Goal: Transaction & Acquisition: Purchase product/service

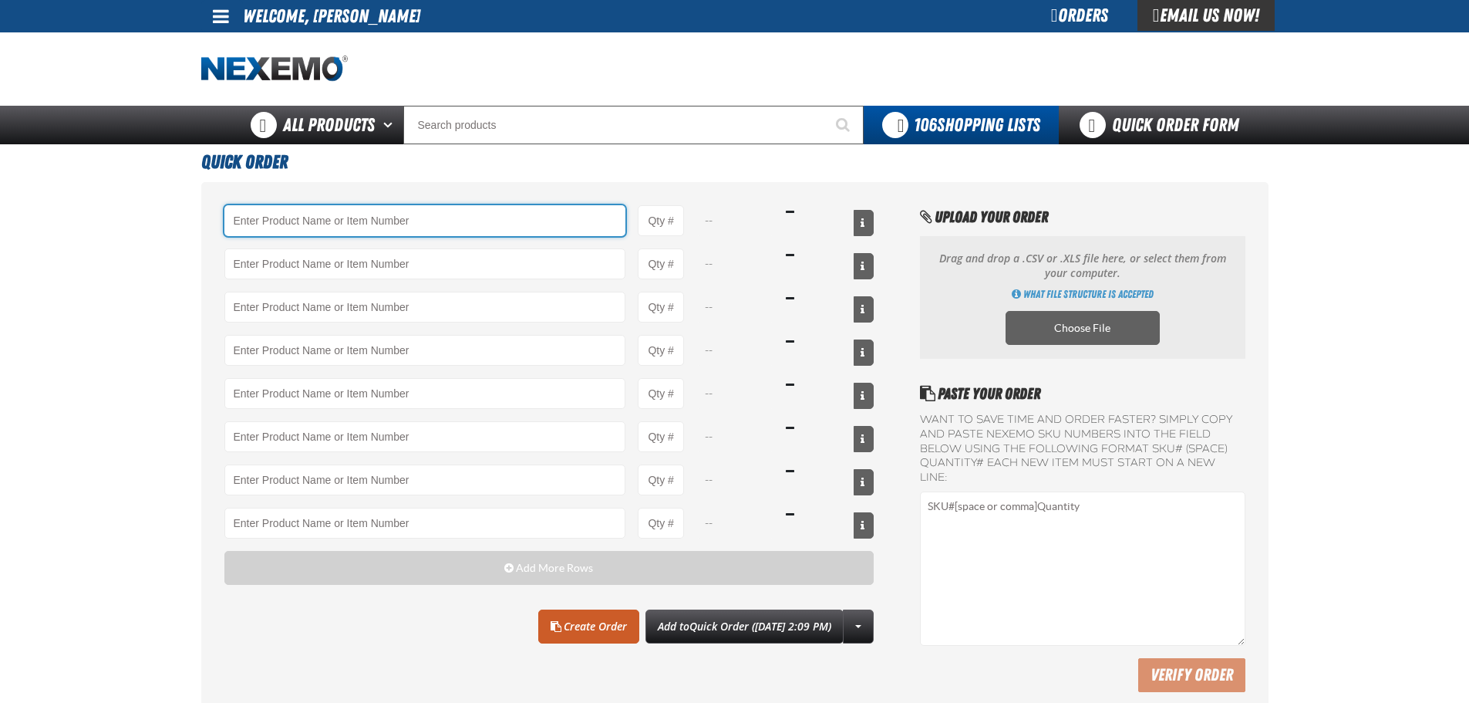
click at [331, 224] on input "Product" at bounding box center [425, 220] width 402 height 31
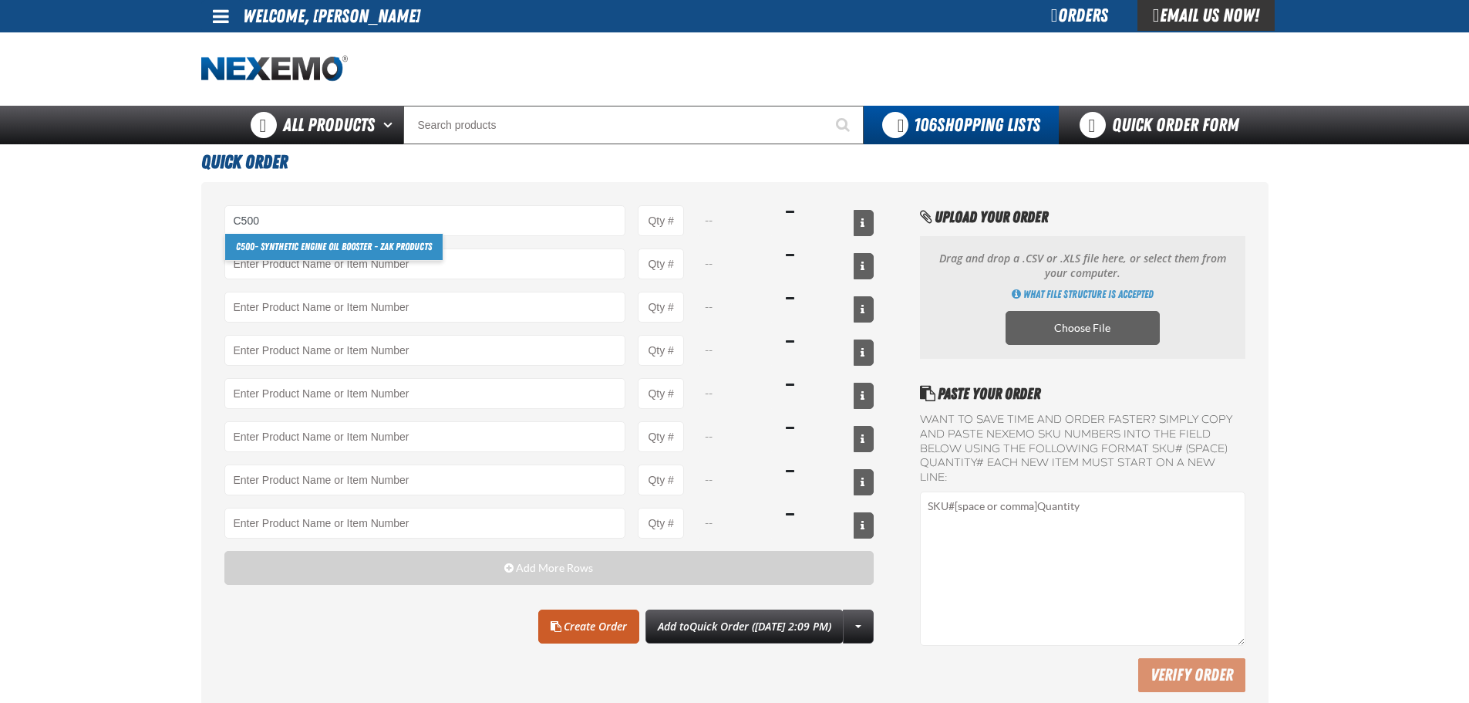
click at [366, 247] on link "C500 - Synthetic Engine Oil Booster - ZAK Products" at bounding box center [334, 247] width 218 height 26
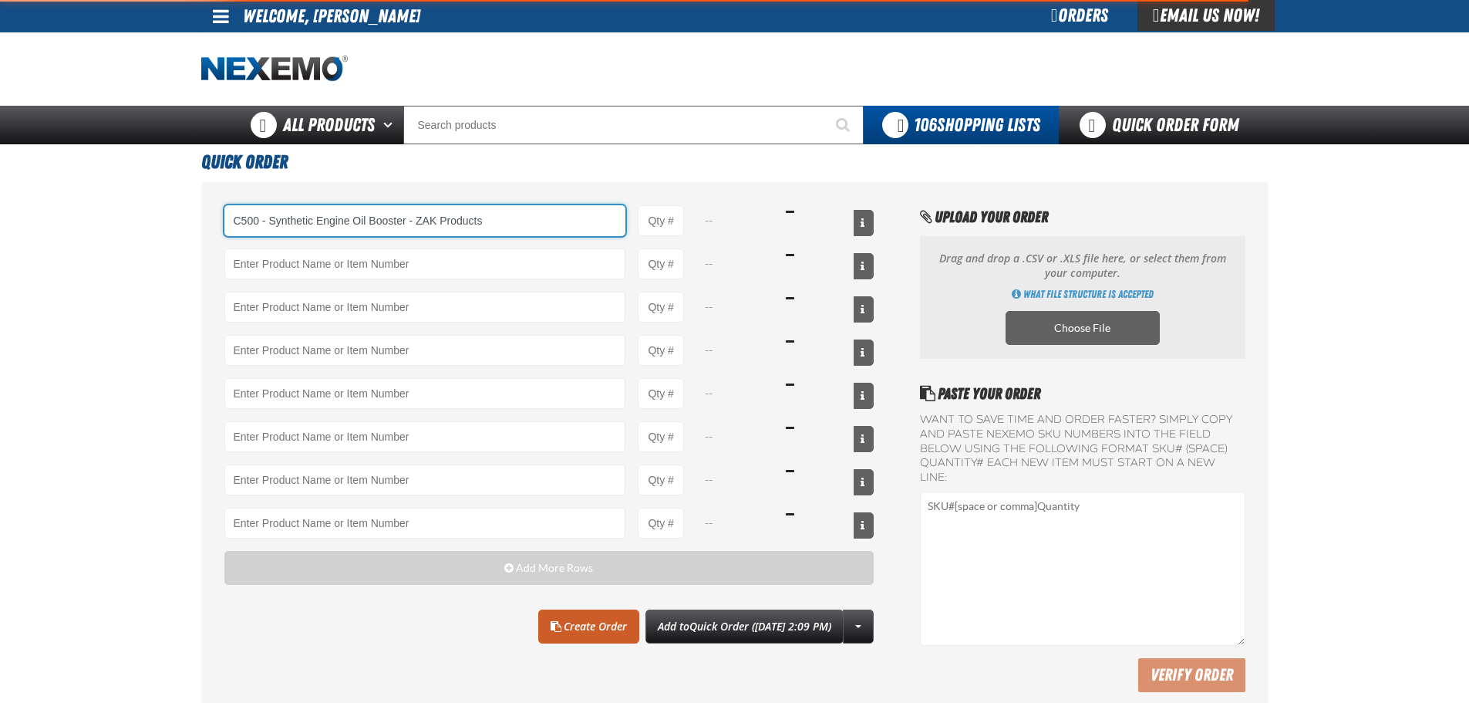
type input "C500 - Synthetic Engine Oil Booster - ZAK Products"
type input "1"
select select "bottle"
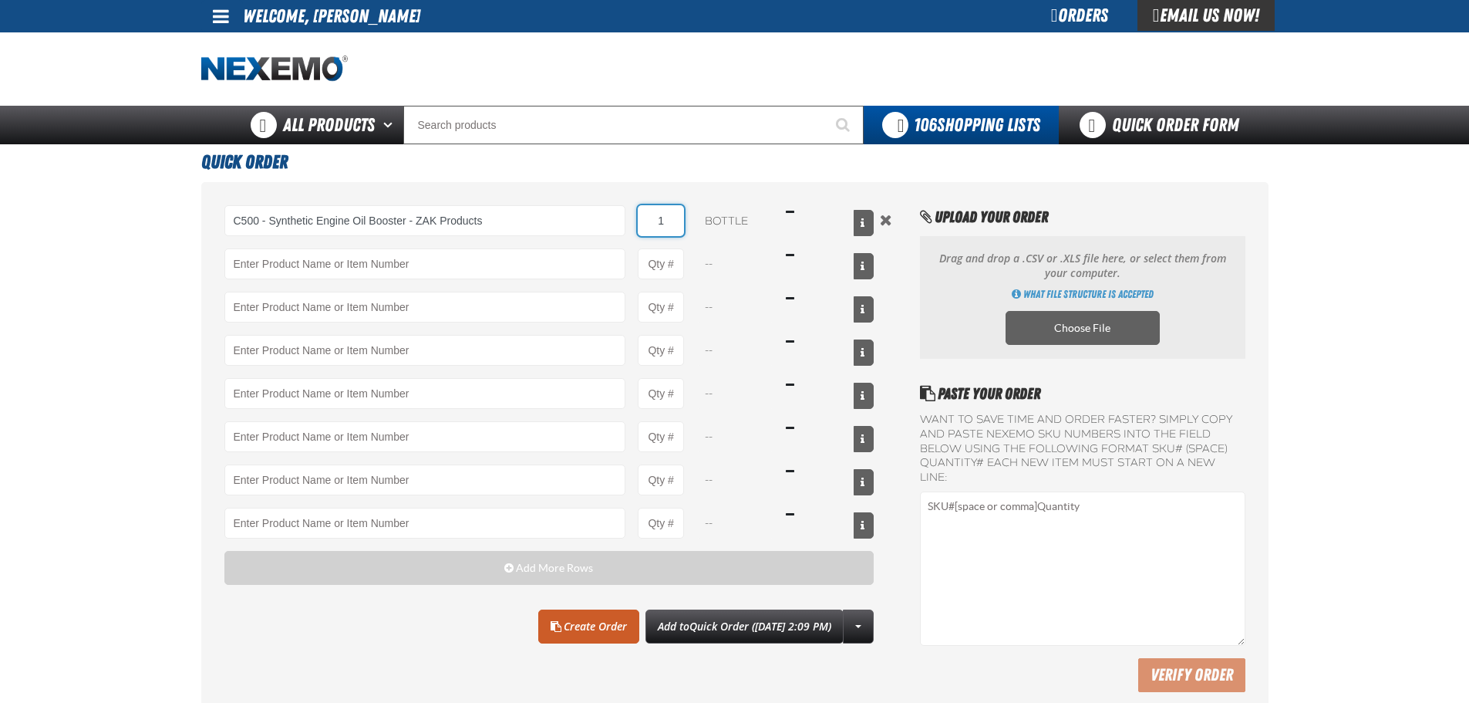
click at [673, 219] on input "1" at bounding box center [661, 220] width 46 height 31
type input "C500 - Synthetic Engine Oil Booster - ZAK Products"
type input "144"
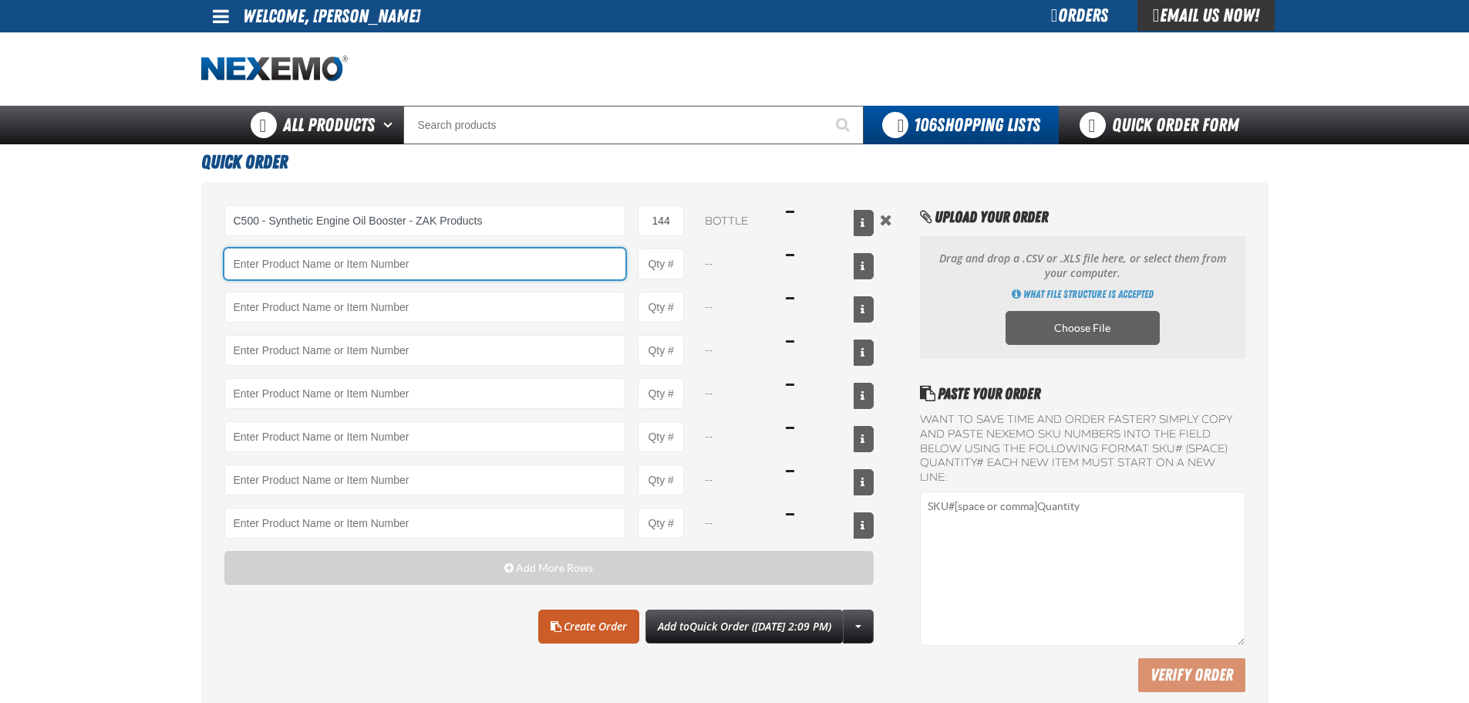
click at [261, 261] on input "Product" at bounding box center [425, 263] width 402 height 31
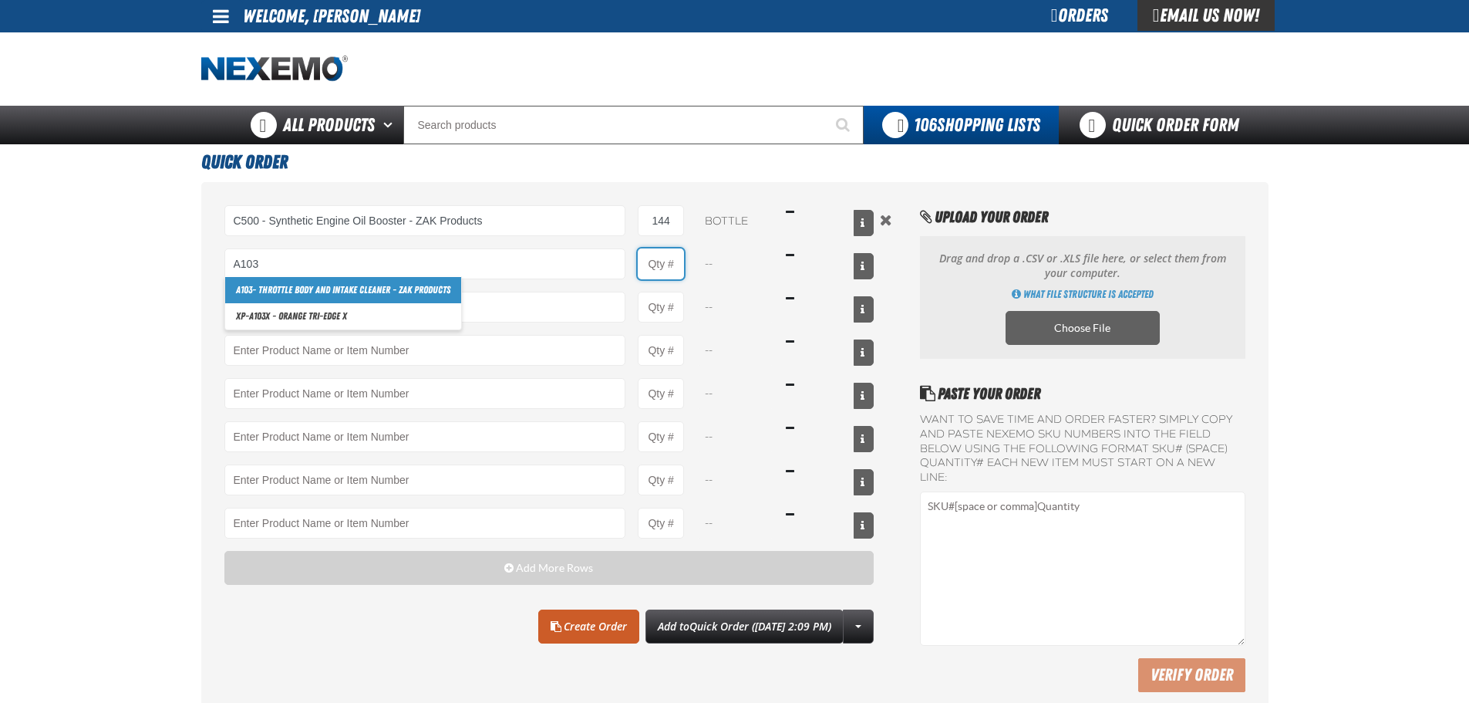
click at [655, 265] on input "Product Quantity" at bounding box center [661, 263] width 46 height 31
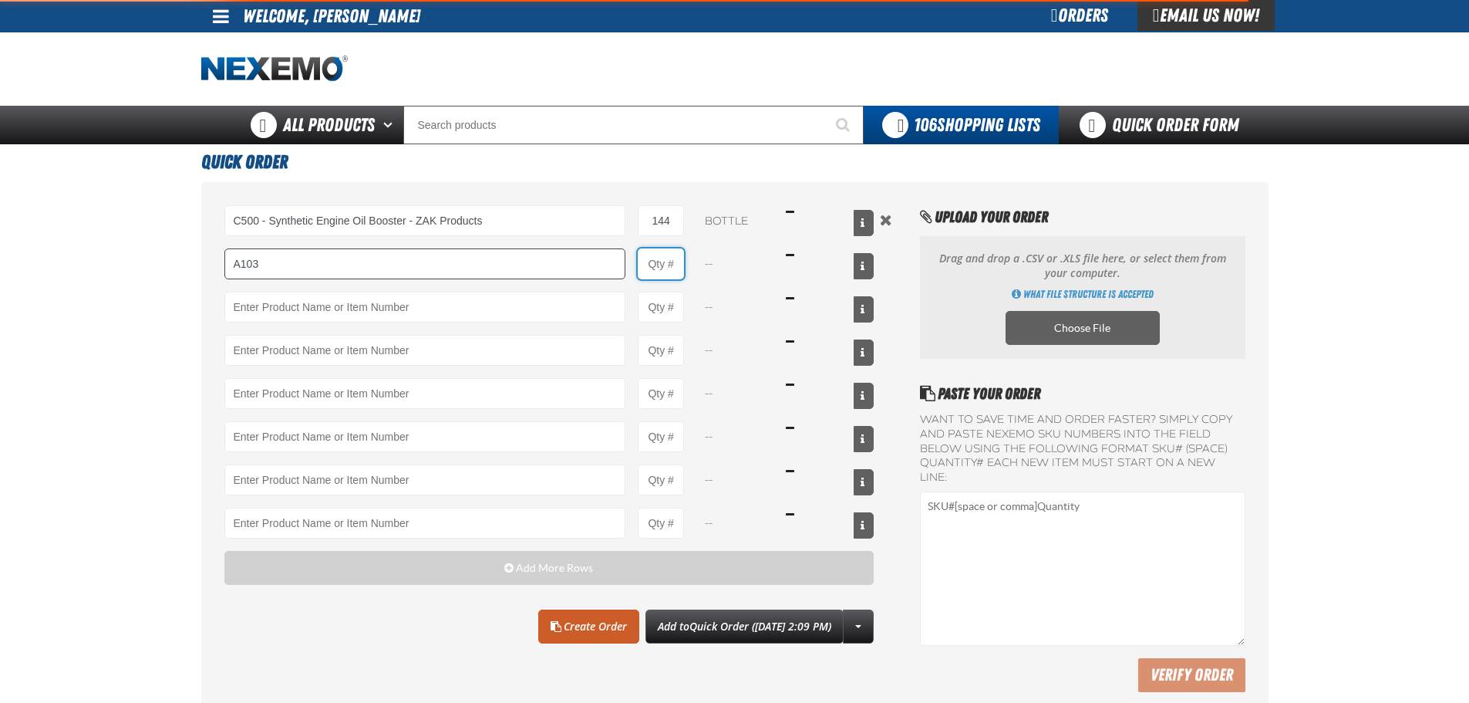
type input "A103 - Throttle Body and Intake Cleaner - ZAK Products"
type input "1"
select select "can"
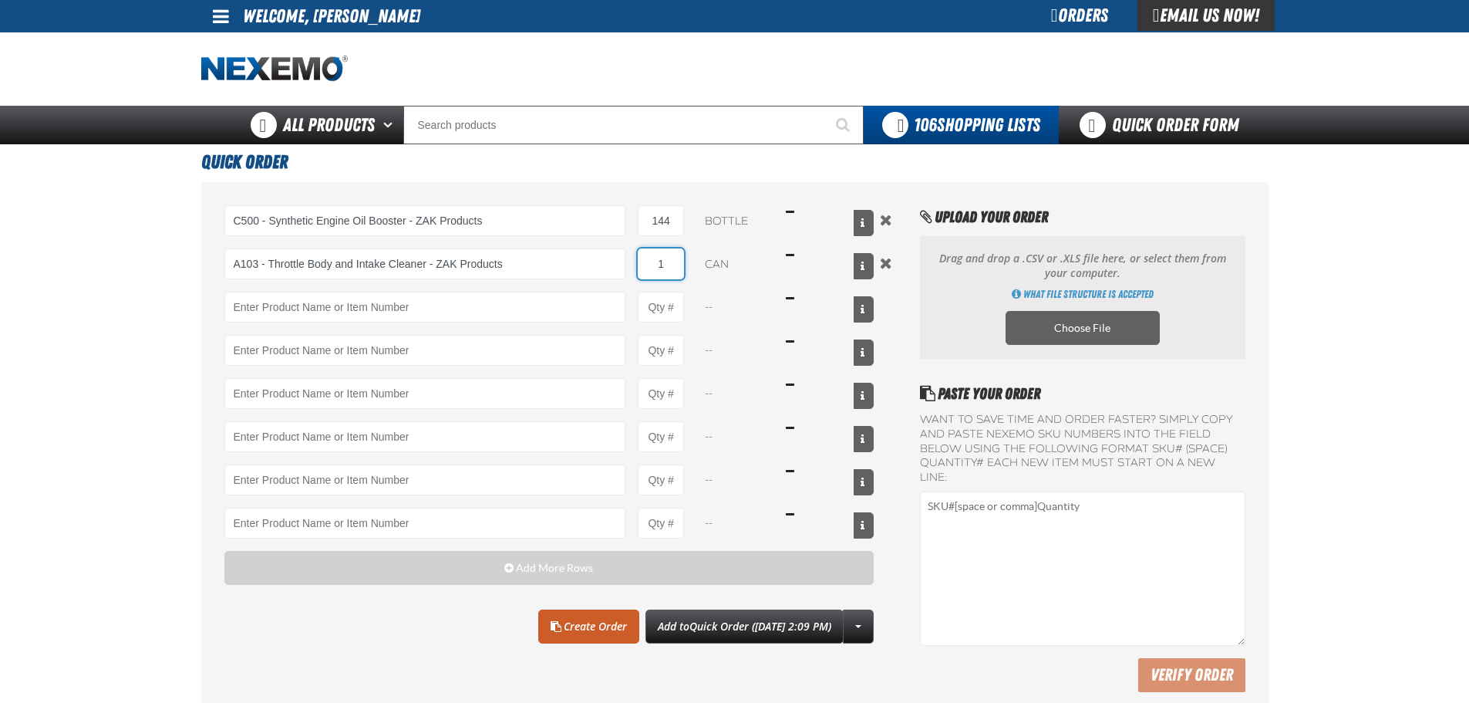
click at [673, 265] on input "1" at bounding box center [661, 263] width 46 height 31
type input "24"
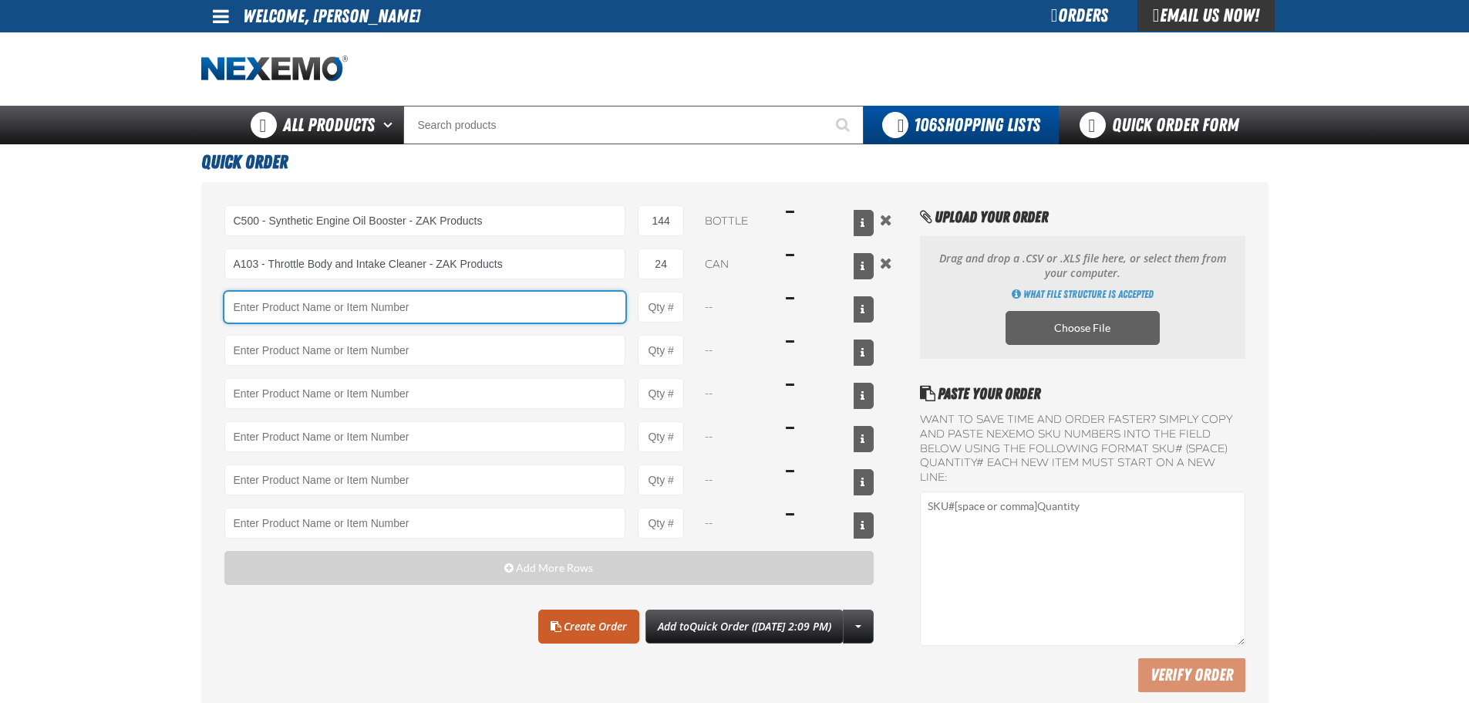
click at [387, 308] on input "Product" at bounding box center [425, 307] width 402 height 31
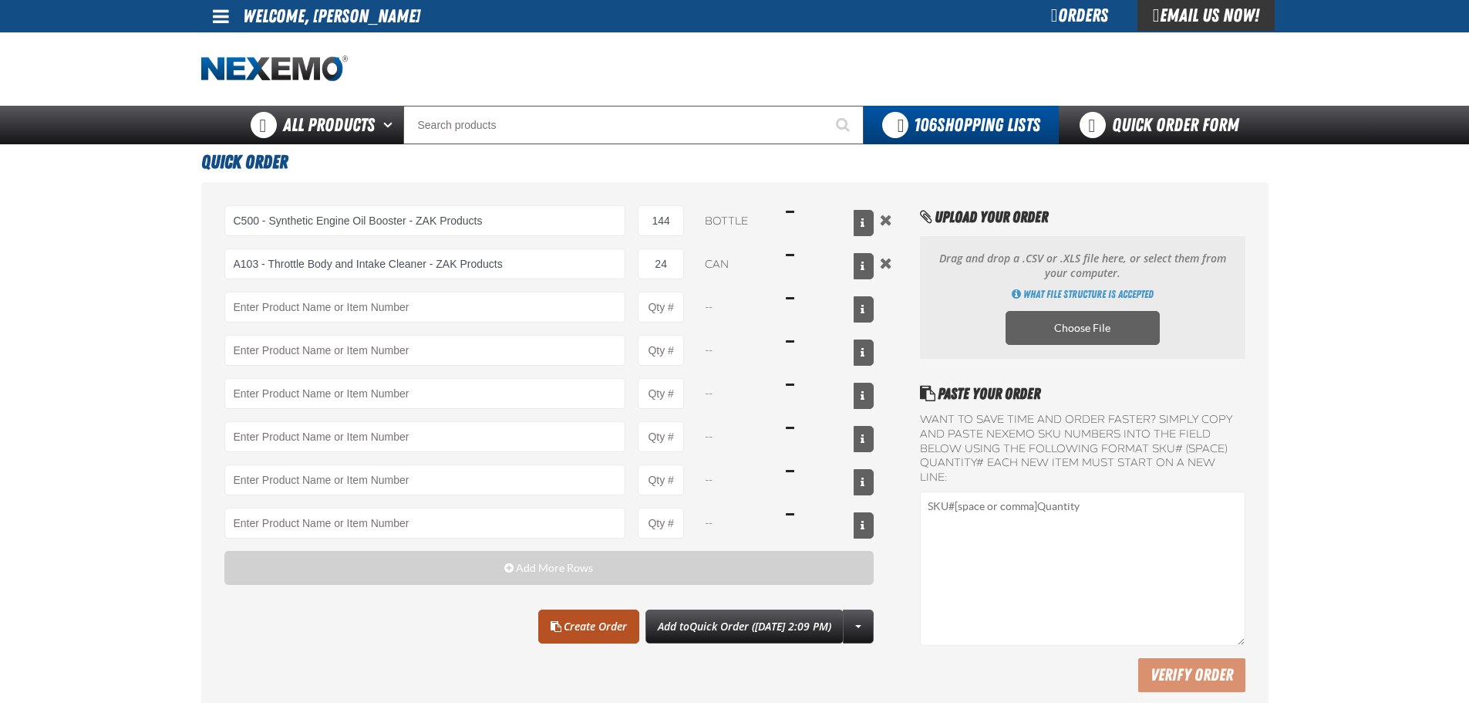
click at [538, 618] on link "Create Order" at bounding box center [588, 626] width 101 height 34
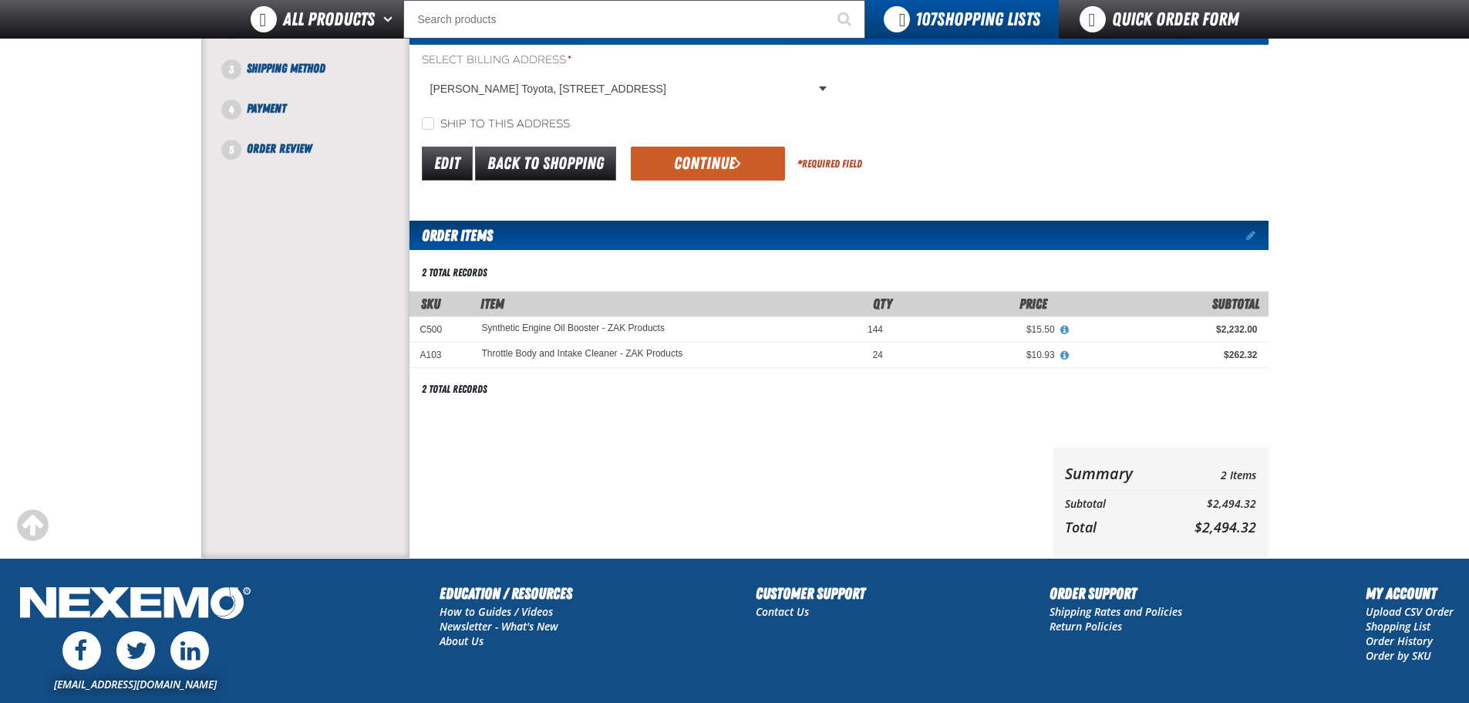
scroll to position [154, 0]
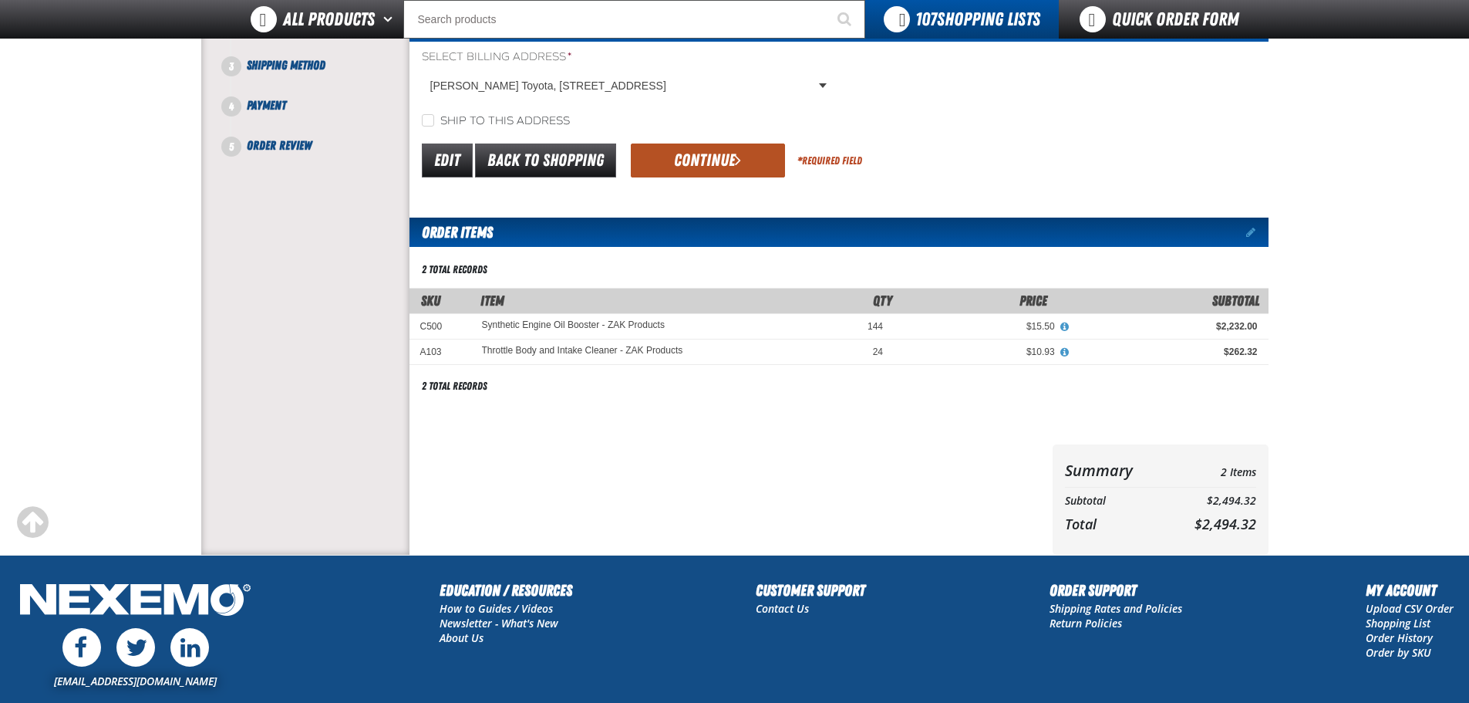
click at [749, 161] on button "Continue" at bounding box center [708, 160] width 154 height 34
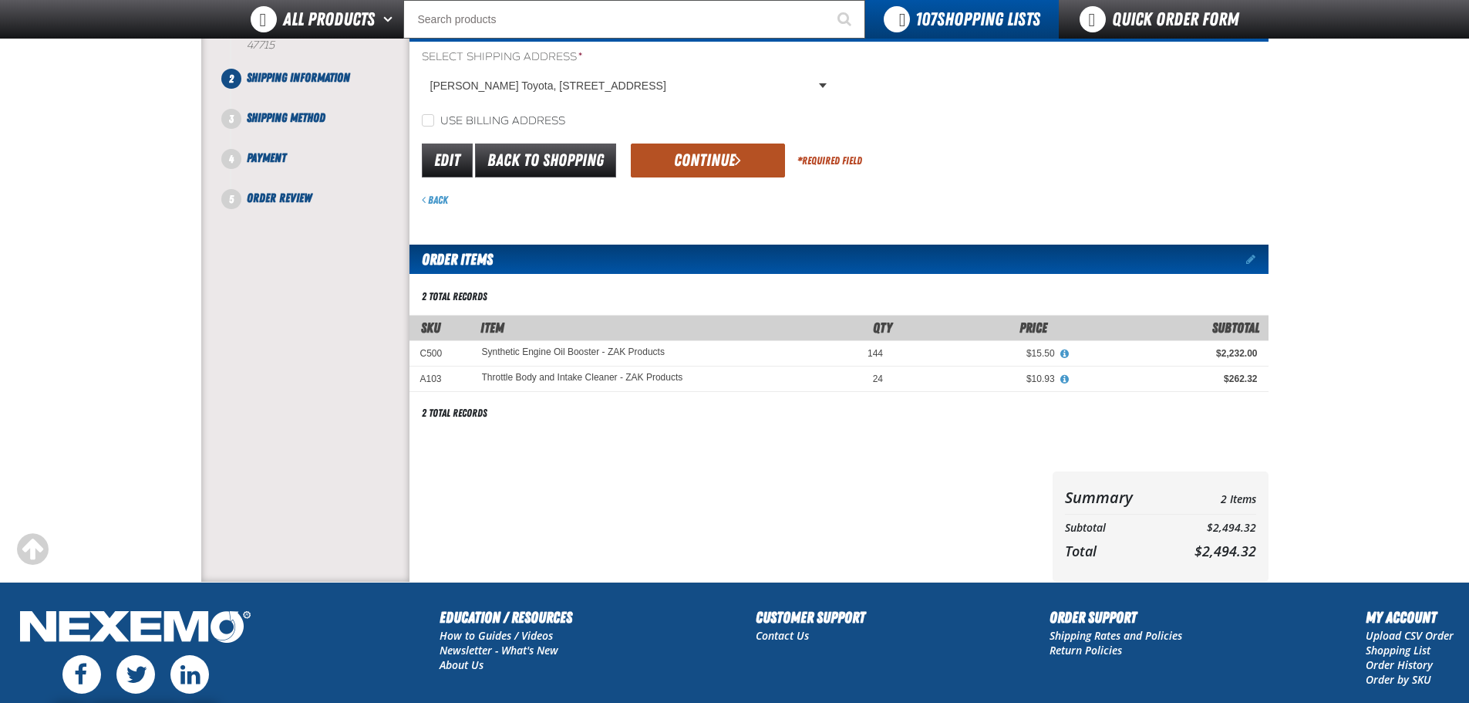
click at [683, 153] on button "Continue" at bounding box center [708, 160] width 154 height 34
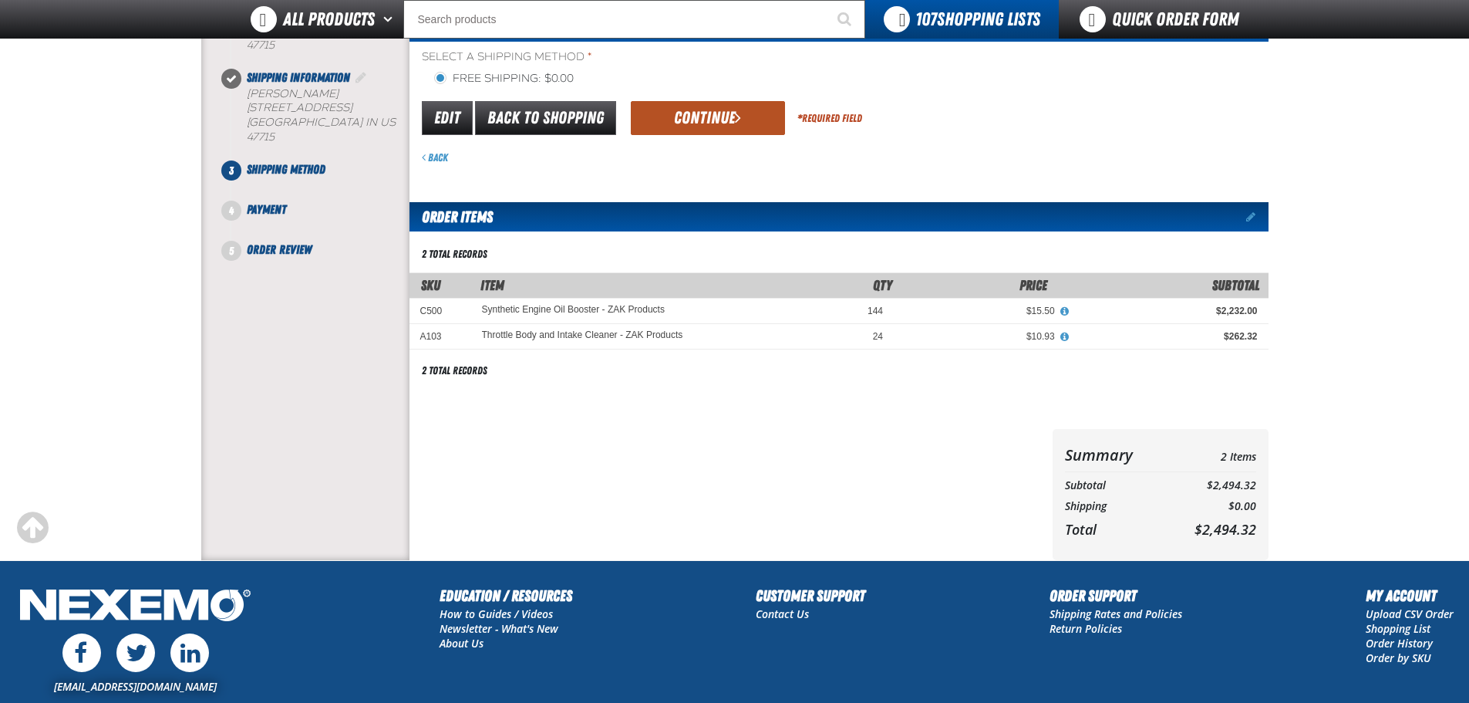
click at [697, 130] on button "Continue" at bounding box center [708, 118] width 154 height 34
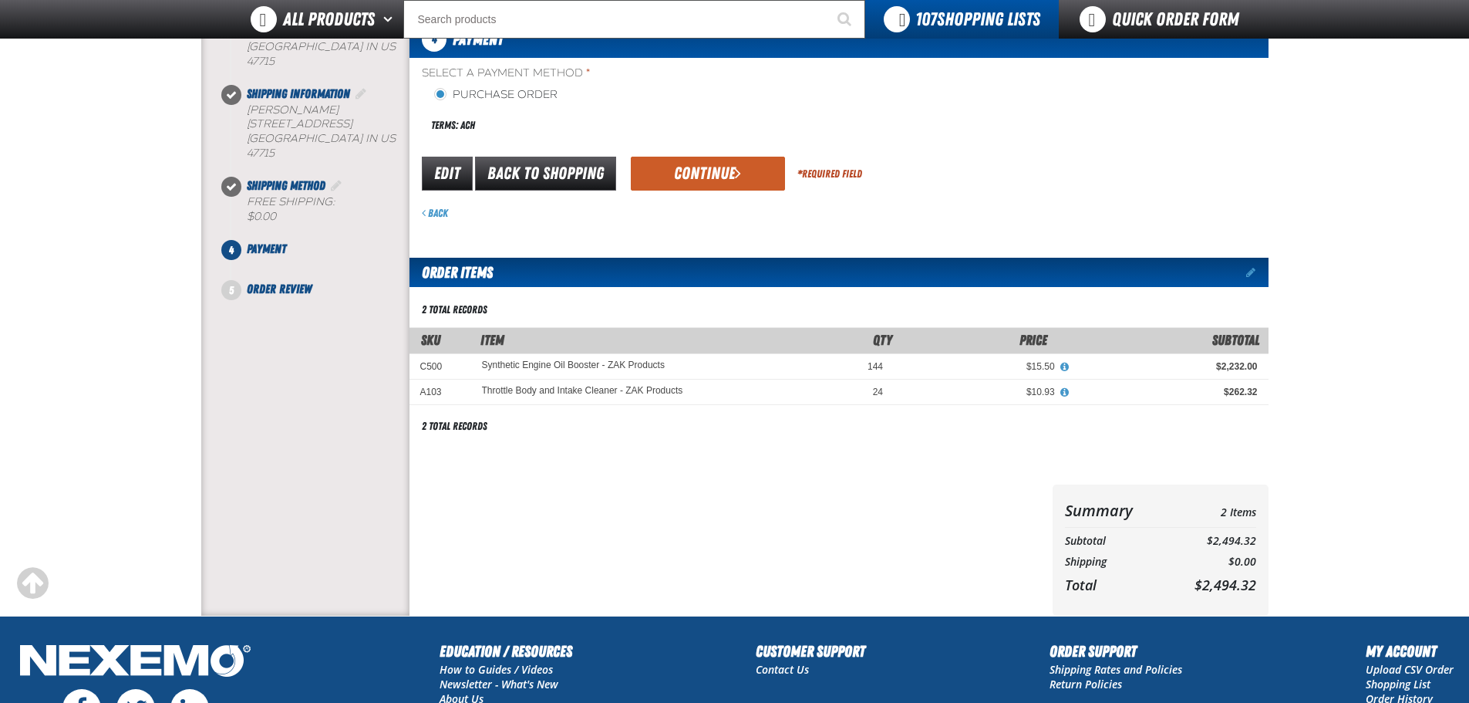
scroll to position [77, 0]
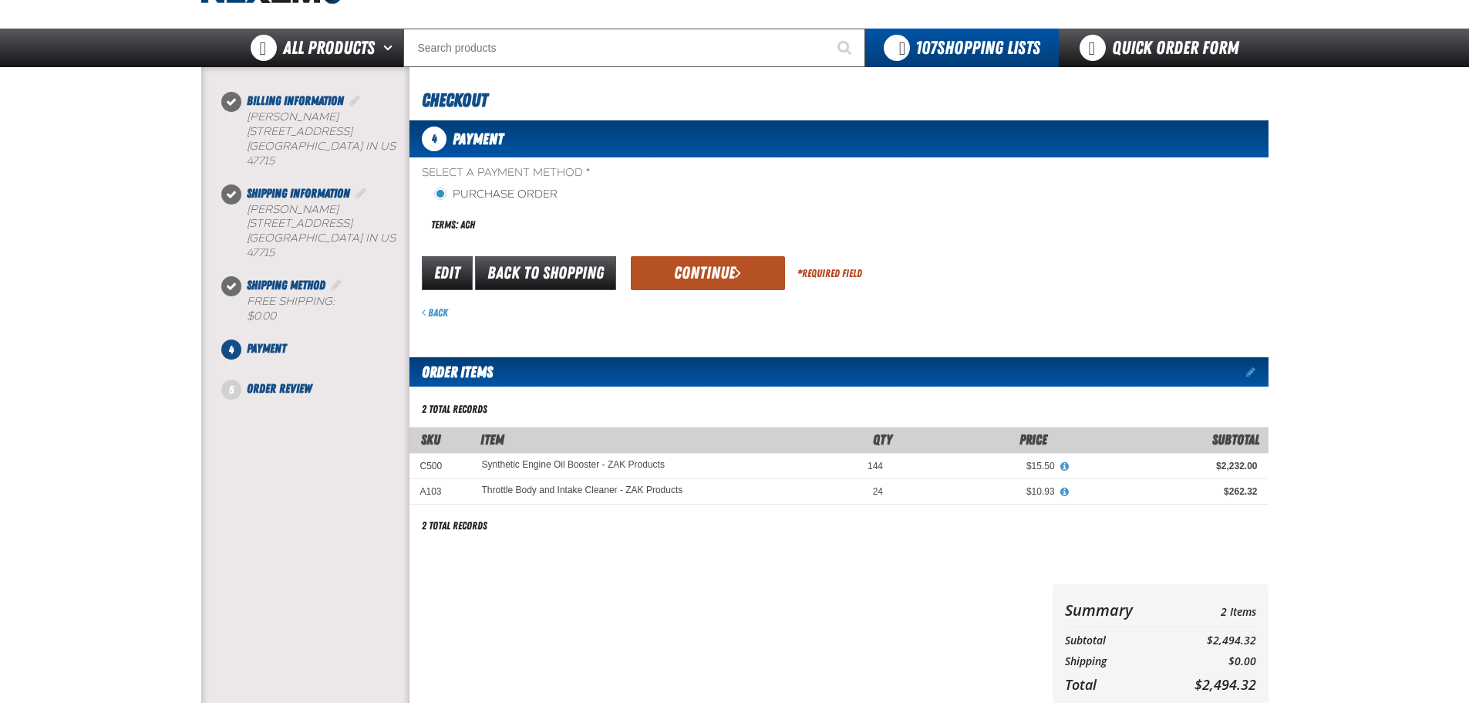
click at [724, 268] on button "Continue" at bounding box center [708, 273] width 154 height 34
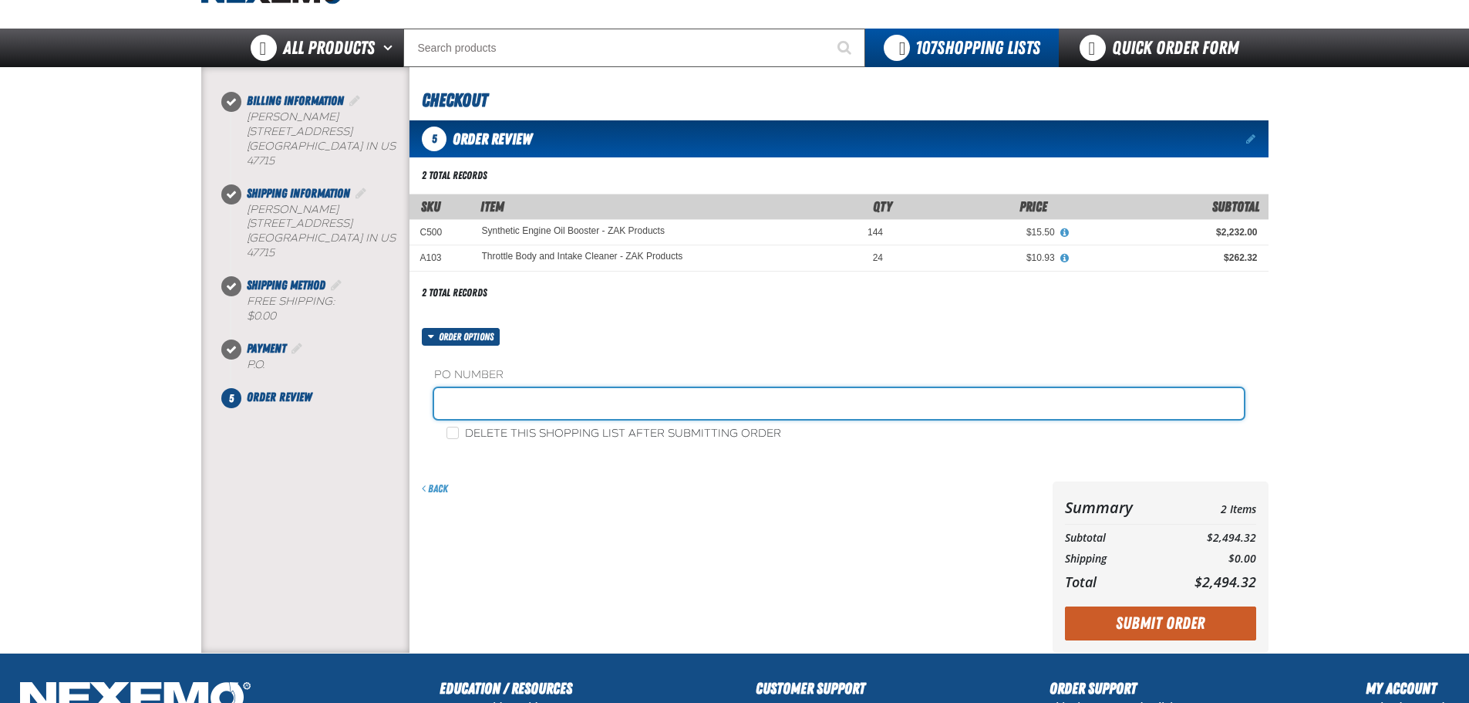
click at [583, 395] on input "text" at bounding box center [839, 403] width 810 height 31
type input "114010 TOYOTA PARTS 9-18-25"
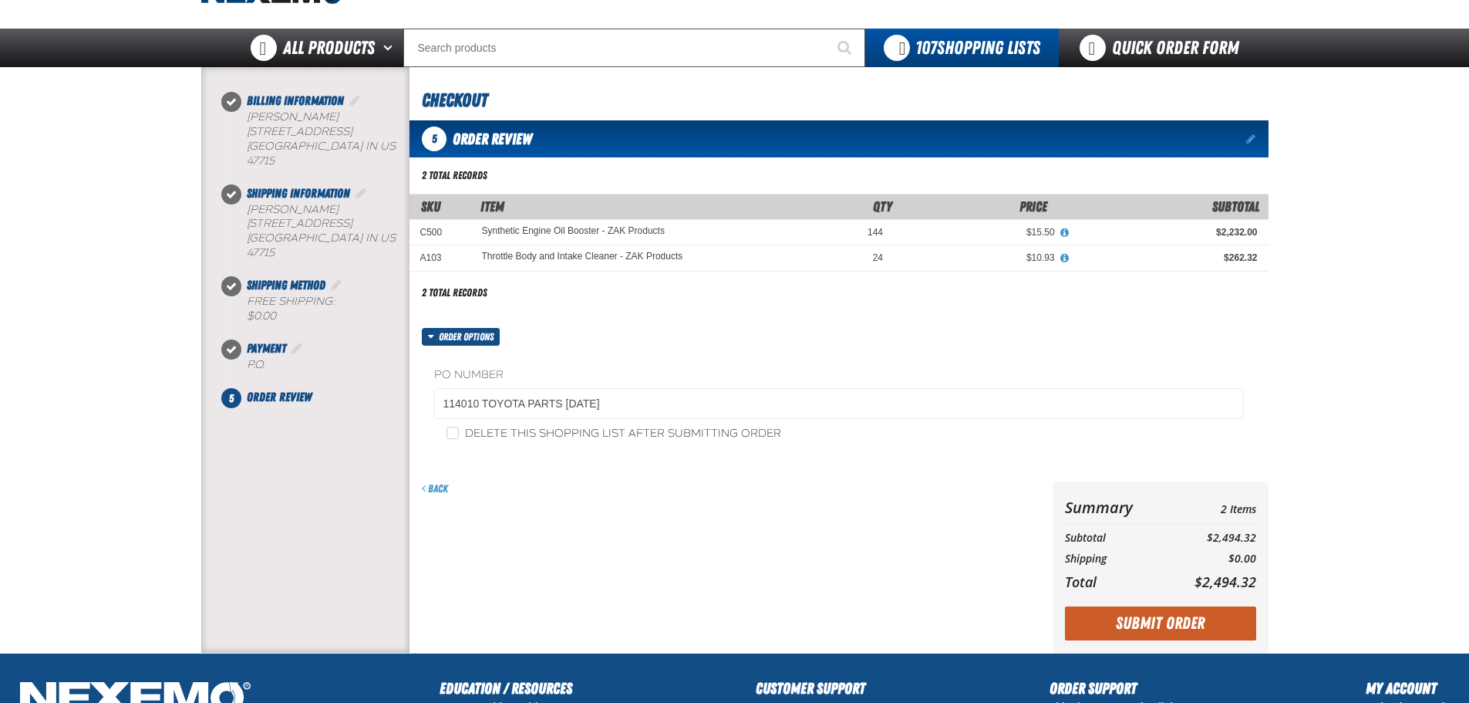
click at [696, 558] on div "Back" at bounding box center [728, 566] width 637 height 171
click at [1132, 617] on button "Submit Order" at bounding box center [1160, 623] width 191 height 34
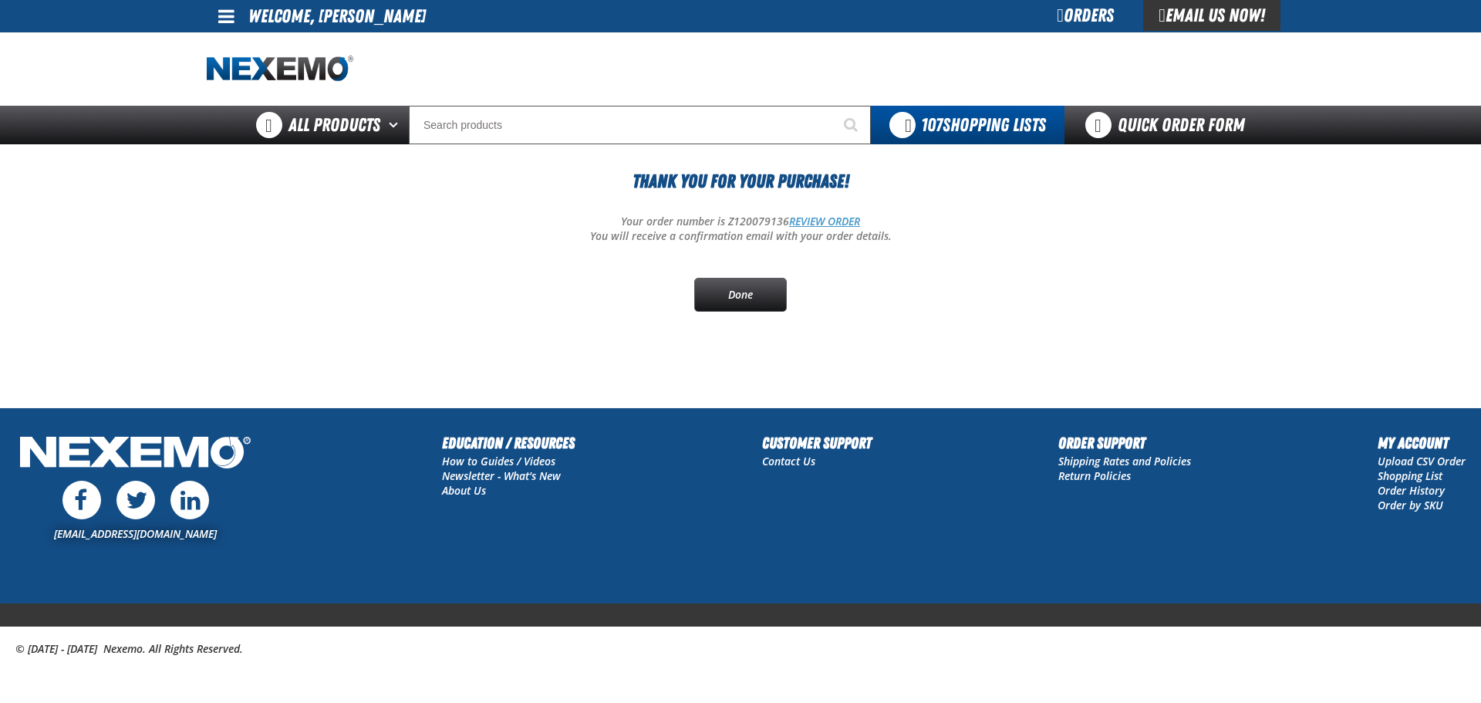
click at [801, 218] on link "REVIEW ORDER" at bounding box center [824, 221] width 71 height 15
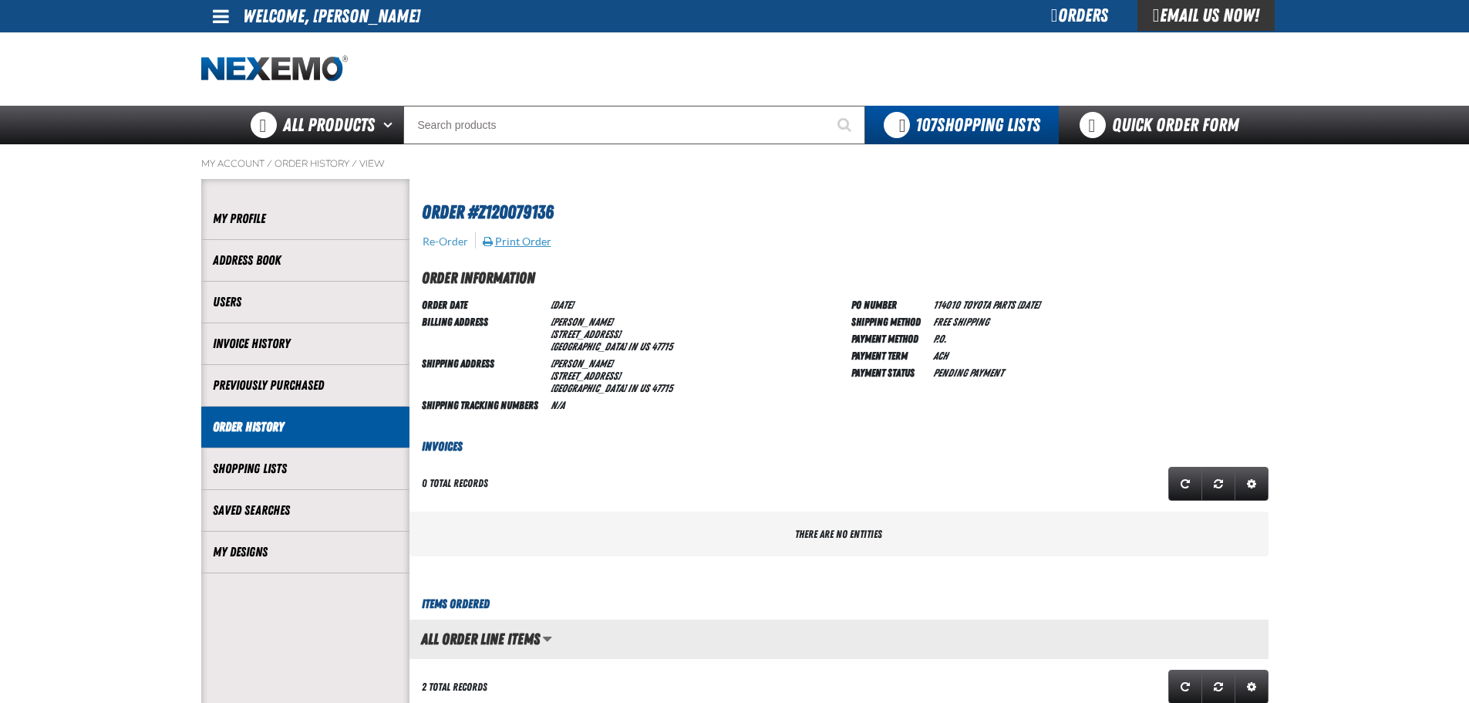
click at [505, 240] on button "Print Order" at bounding box center [517, 241] width 70 height 14
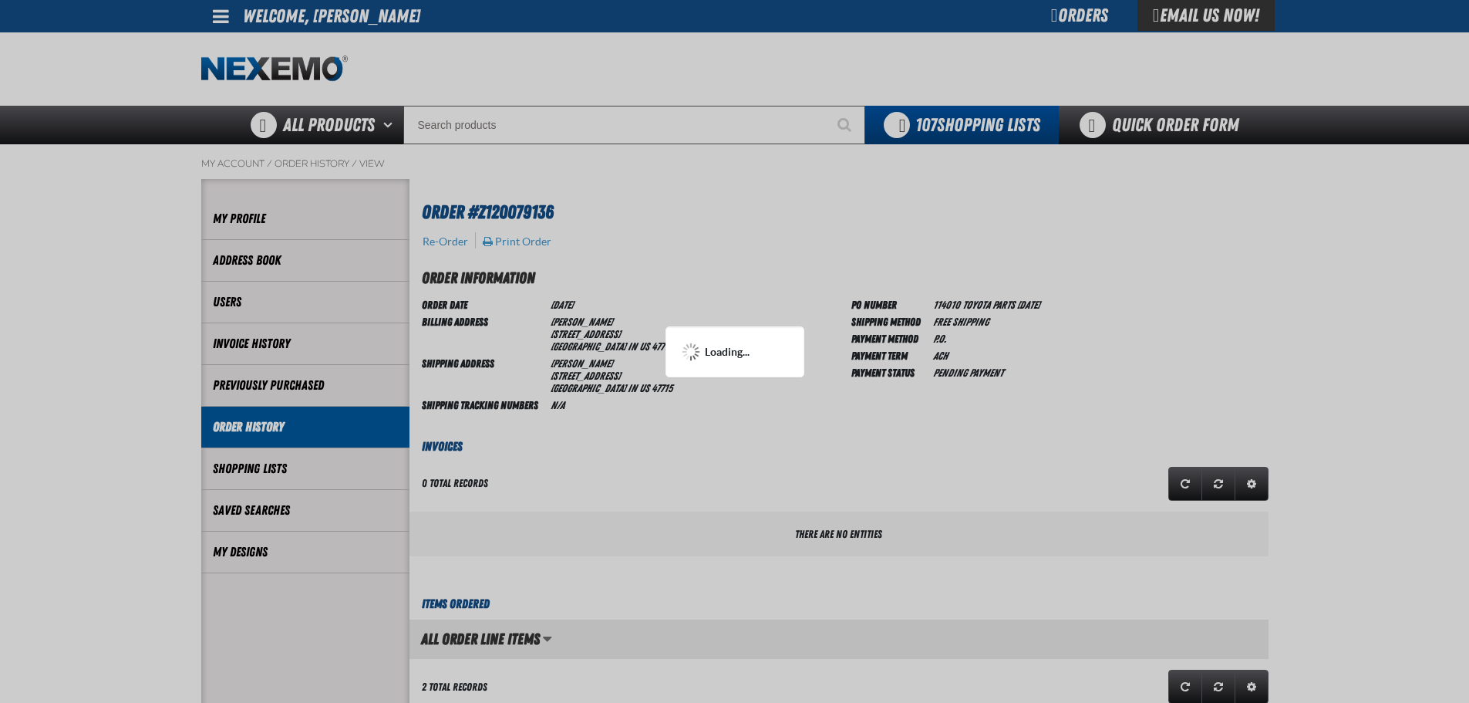
drag, startPoint x: 848, startPoint y: 307, endPoint x: 807, endPoint y: 290, distance: 44.3
click at [845, 305] on div at bounding box center [734, 351] width 1469 height 703
click at [353, 166] on div at bounding box center [734, 351] width 1469 height 703
click at [751, 252] on div at bounding box center [734, 351] width 1469 height 703
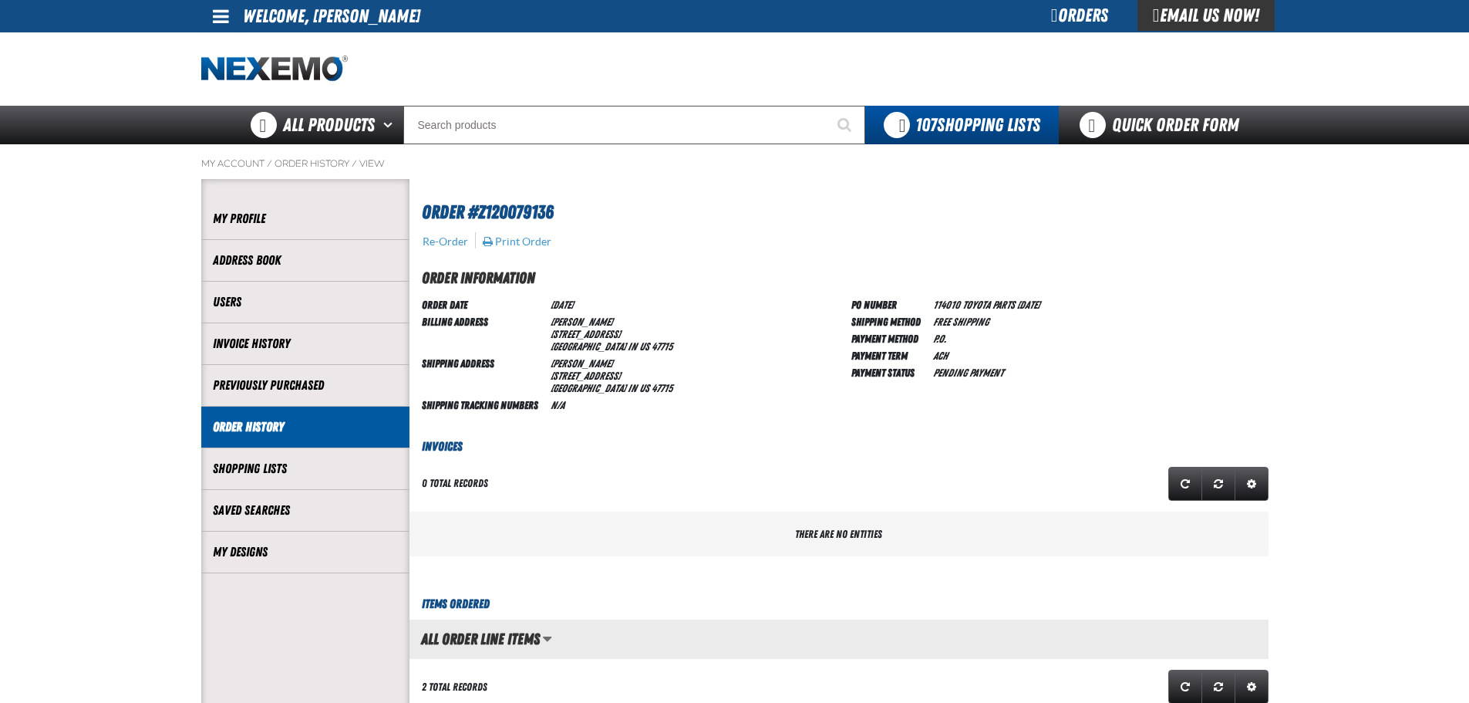
scroll to position [1, 1]
click at [285, 63] on img "Home" at bounding box center [274, 69] width 147 height 27
